Goal: Task Accomplishment & Management: Manage account settings

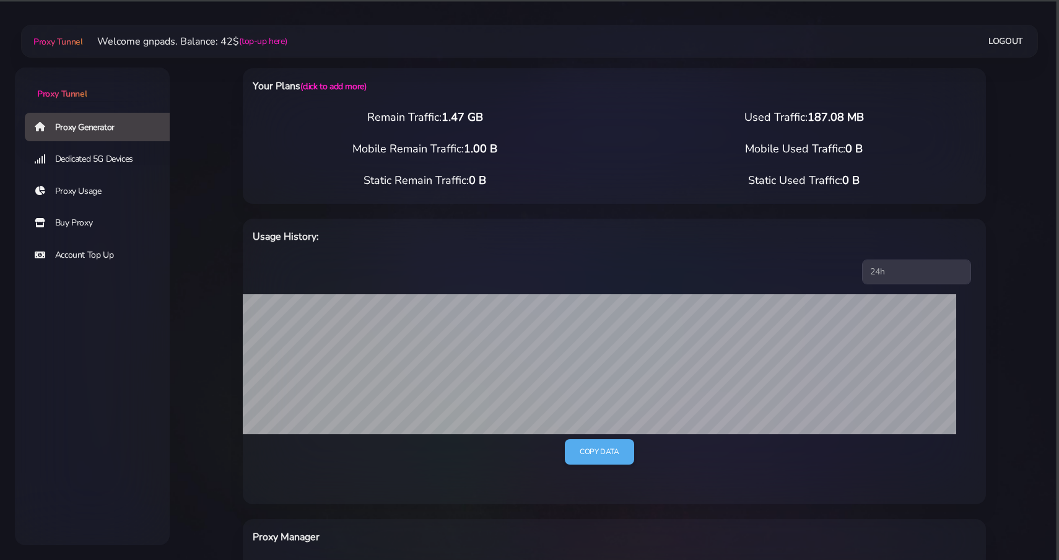
select select "FR"
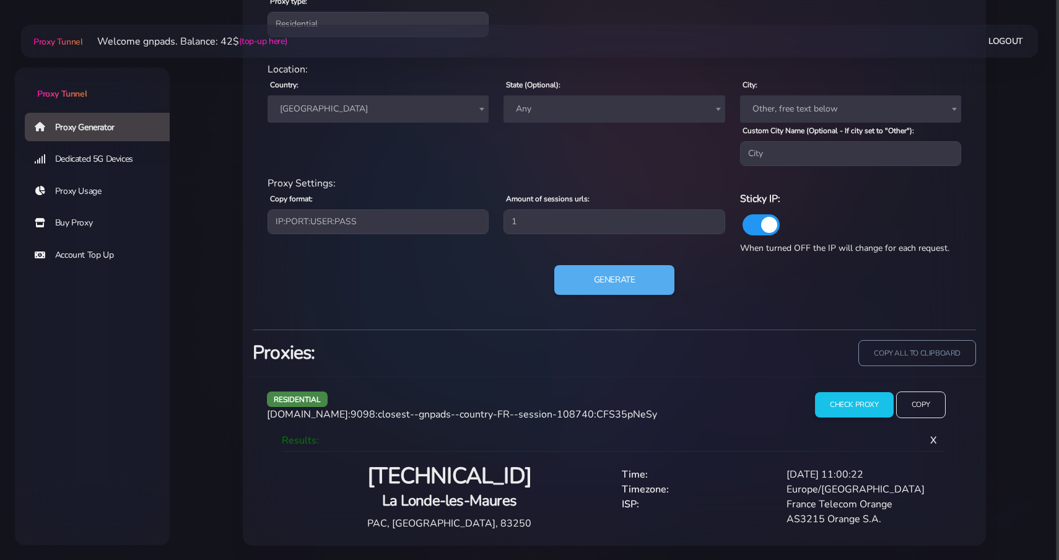
click at [215, 188] on div "Your Plans (click to add more) Remain Traffic: 1.47 GB Used Traffic: 187.08 MB …" at bounding box center [614, 4] width 817 height 1084
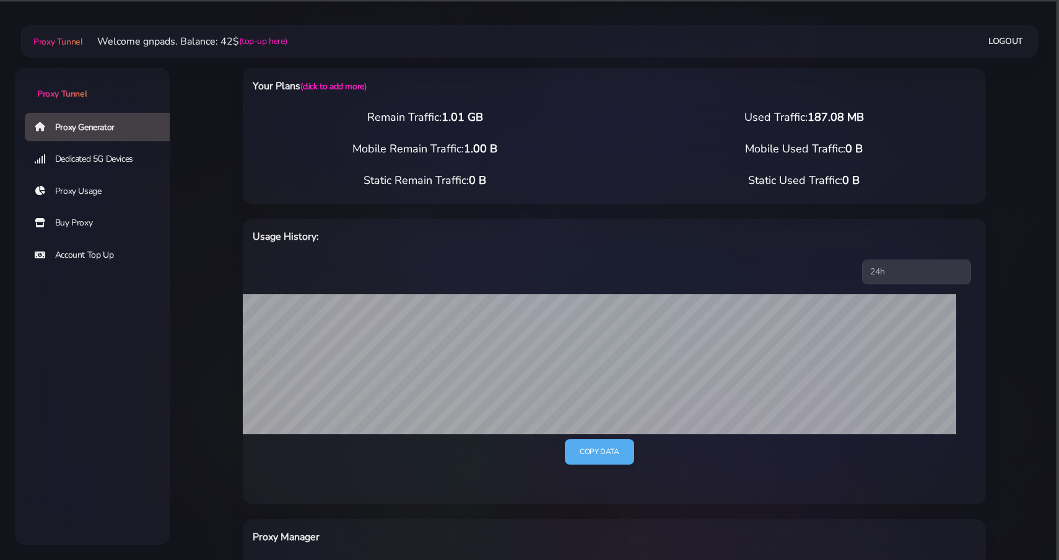
click at [702, 480] on div "Copy data" at bounding box center [599, 391] width 743 height 195
